Goal: Task Accomplishment & Management: Manage account settings

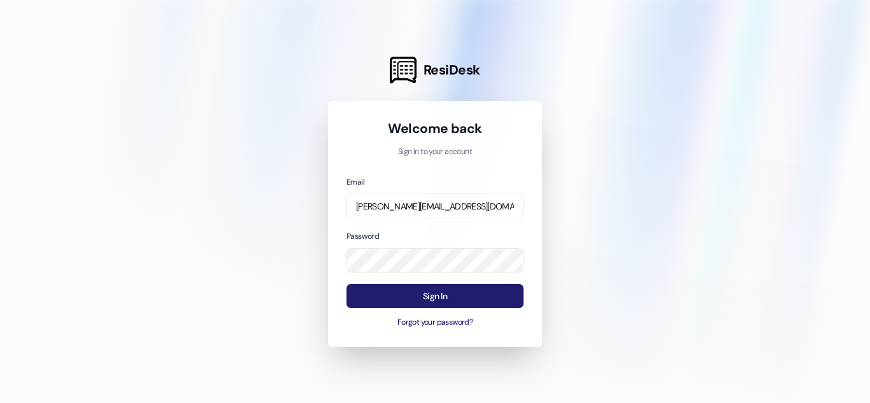
click at [440, 287] on button "Sign In" at bounding box center [435, 296] width 177 height 25
click at [443, 293] on button "Sign In" at bounding box center [435, 296] width 177 height 25
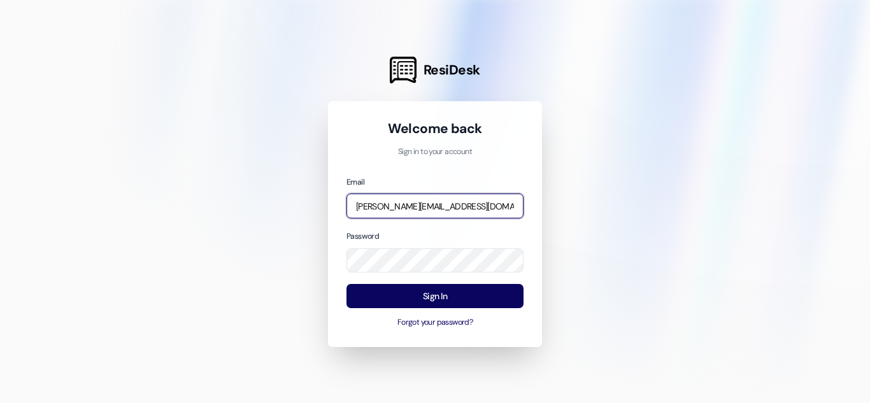
click at [419, 208] on input "[PERSON_NAME][EMAIL_ADDRESS][DOMAIN_NAME]" at bounding box center [435, 206] width 177 height 25
type input "[PERSON_NAME][EMAIL_ADDRESS][DOMAIN_NAME]"
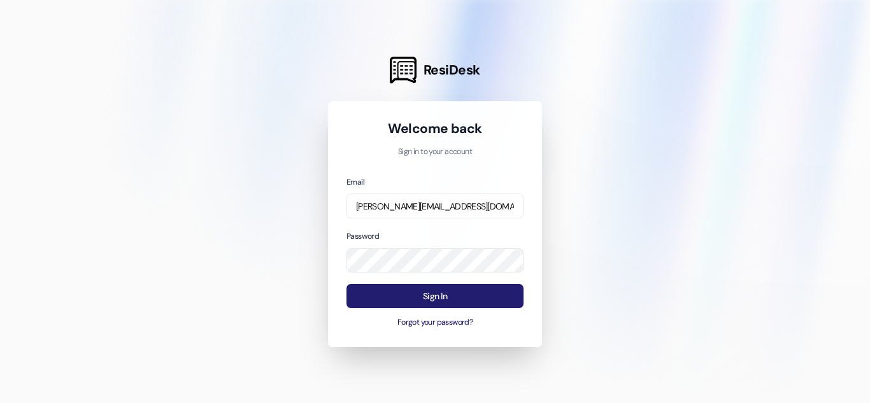
click at [417, 293] on button "Sign In" at bounding box center [435, 296] width 177 height 25
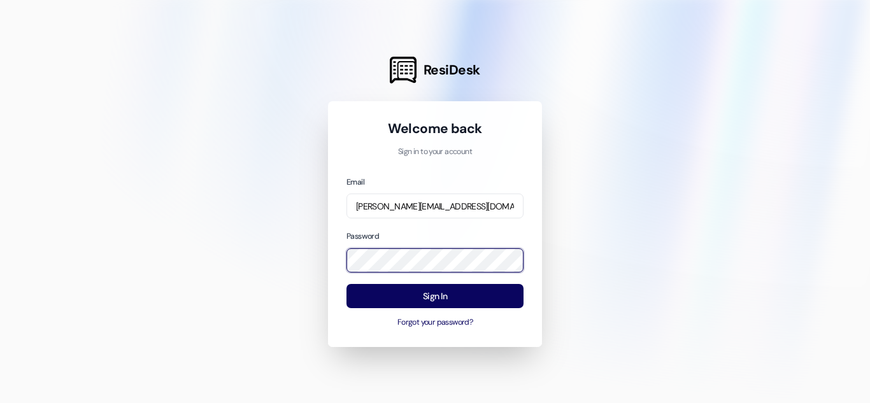
click at [337, 260] on div "Welcome back Sign in to your account Email [PERSON_NAME][EMAIL_ADDRESS][DOMAIN_…" at bounding box center [435, 224] width 214 height 246
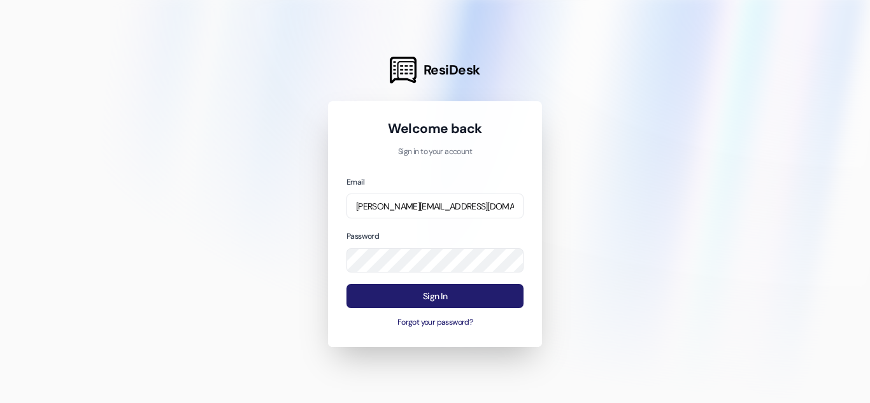
click at [449, 301] on button "Sign In" at bounding box center [435, 296] width 177 height 25
click at [428, 301] on button "Sign In" at bounding box center [435, 296] width 177 height 25
click at [441, 292] on button "Sign In" at bounding box center [435, 296] width 177 height 25
